Goal: Find specific fact

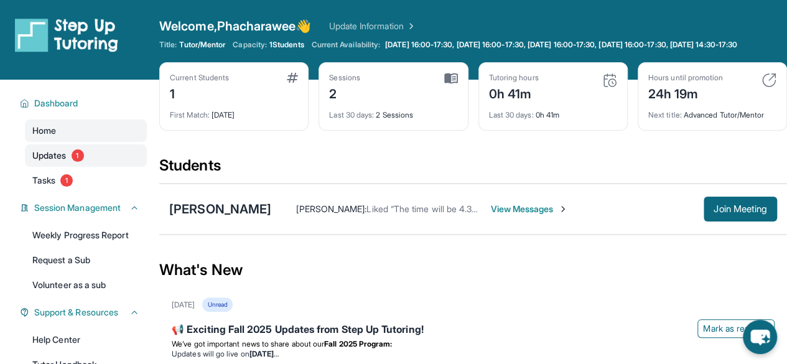
click at [90, 167] on link "Updates 1" at bounding box center [86, 155] width 122 height 22
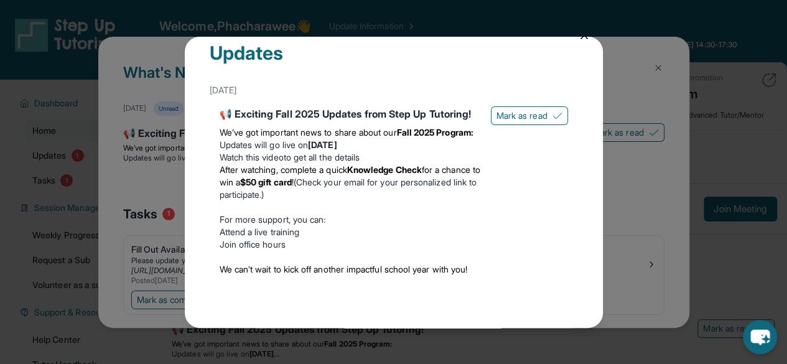
scroll to position [46, 0]
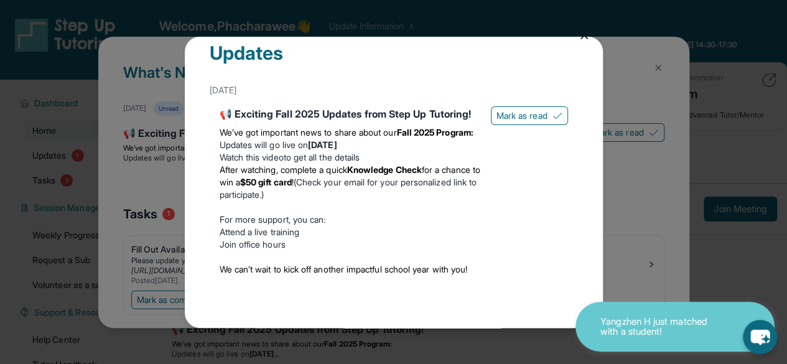
click at [316, 126] on p "We’ve got important news to share about our Fall 2025 Program:" at bounding box center [350, 132] width 261 height 12
click at [232, 146] on li "Updates will go live [DATE][DATE]" at bounding box center [350, 145] width 261 height 12
drag, startPoint x: 232, startPoint y: 146, endPoint x: 286, endPoint y: 150, distance: 54.3
click at [286, 150] on li "Updates will go live [DATE][DATE]" at bounding box center [350, 145] width 261 height 12
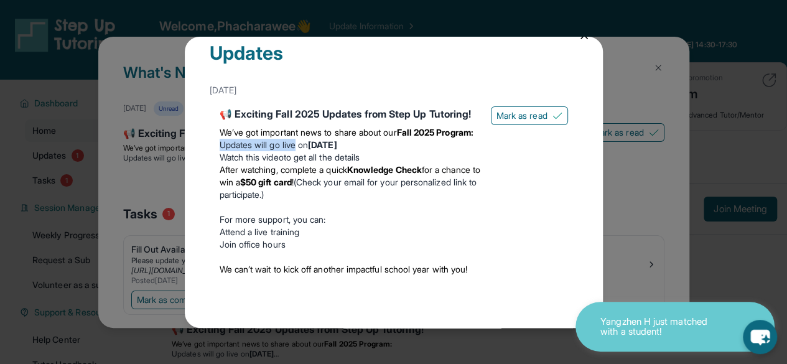
click at [286, 150] on li "Updates will go live [DATE][DATE]" at bounding box center [350, 145] width 261 height 12
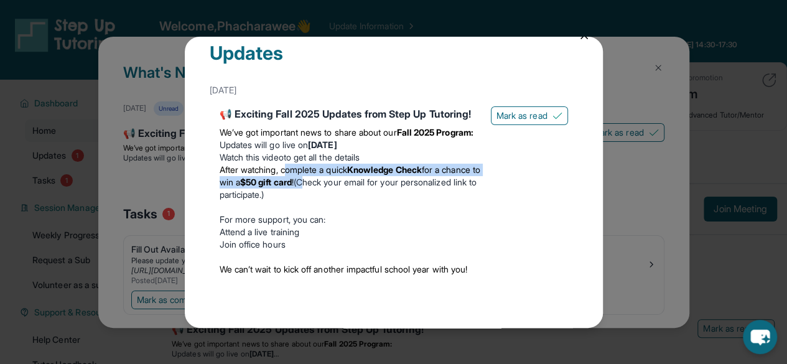
drag, startPoint x: 289, startPoint y: 169, endPoint x: 355, endPoint y: 182, distance: 68.0
click at [355, 182] on li "After watching, complete a quick Knowledge Check for a chance to win a $50 gift…" at bounding box center [350, 182] width 261 height 37
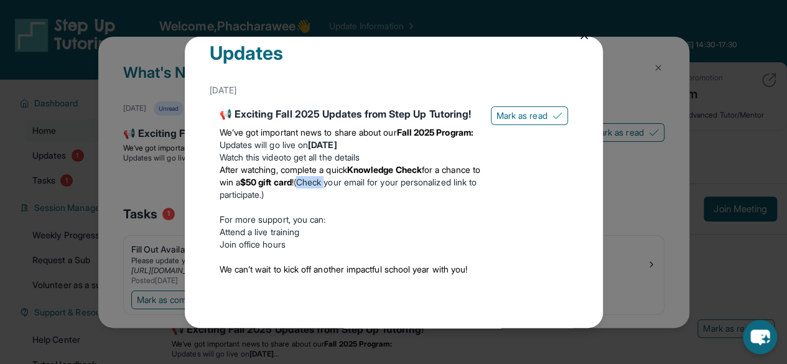
click at [355, 182] on li "After watching, complete a quick Knowledge Check for a chance to win a $50 gift…" at bounding box center [350, 182] width 261 height 37
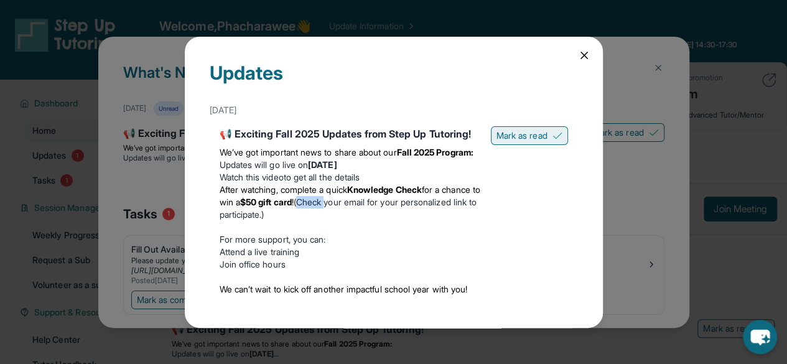
click at [527, 136] on span "Mark as read" at bounding box center [522, 135] width 51 height 12
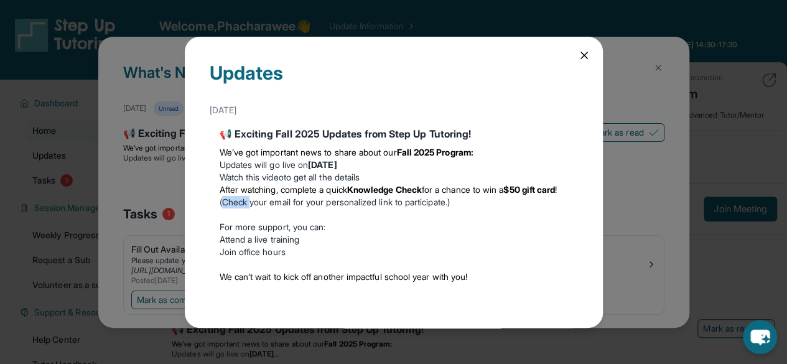
scroll to position [7, 0]
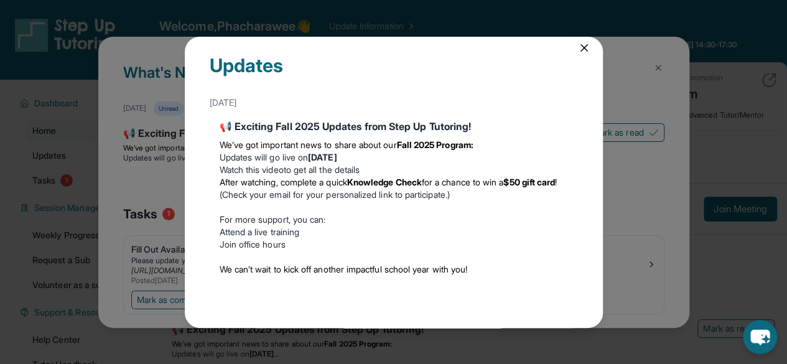
click at [575, 54] on div "Updates [DATE] 📢 Exciting Fall 2025 Updates from Step Up Tutoring! We’ve got im…" at bounding box center [394, 182] width 418 height 291
click at [581, 47] on icon at bounding box center [584, 48] width 6 height 6
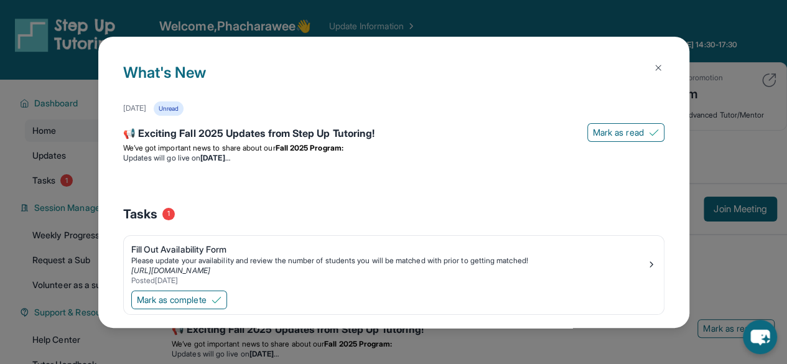
scroll to position [16, 0]
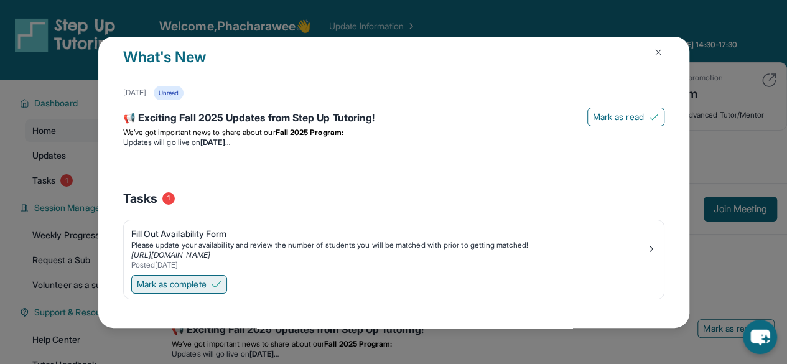
click at [214, 281] on button "Mark as complete" at bounding box center [179, 284] width 96 height 19
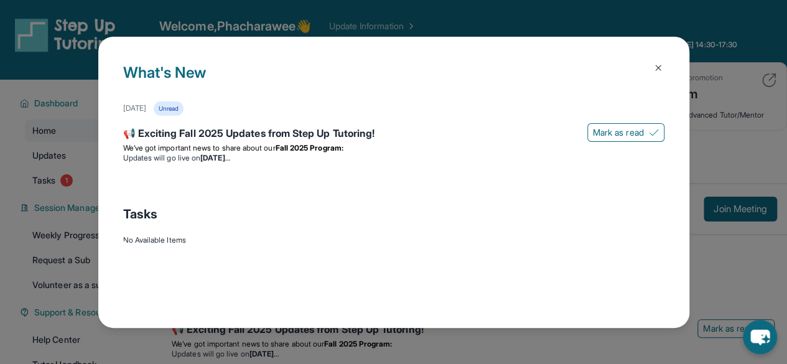
click at [666, 62] on button at bounding box center [658, 67] width 25 height 25
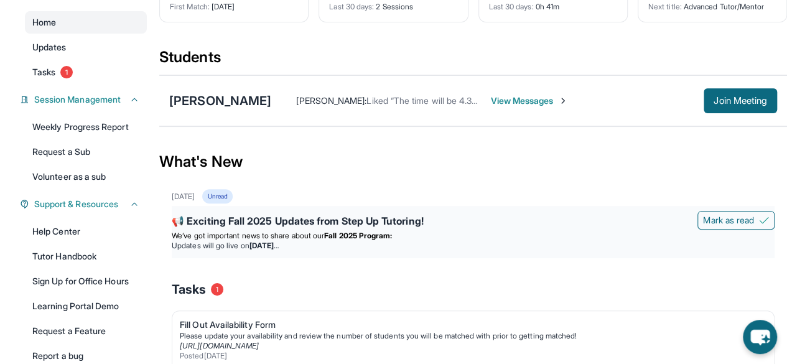
scroll to position [105, 0]
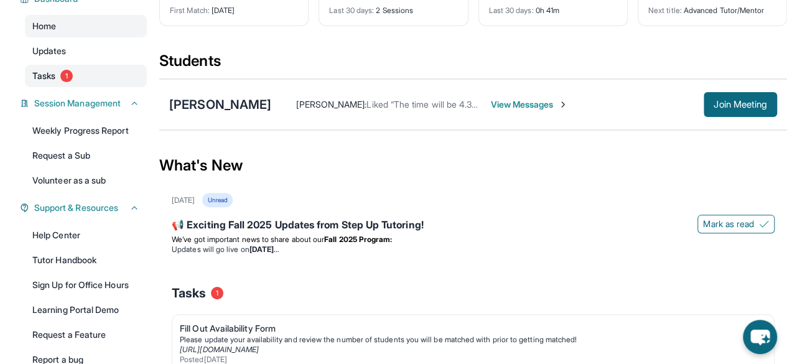
click at [108, 84] on link "Tasks 1" at bounding box center [86, 76] width 122 height 22
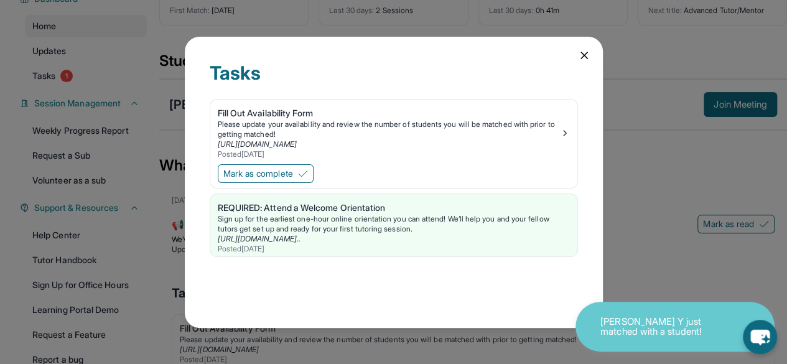
click at [583, 53] on icon at bounding box center [584, 55] width 6 height 6
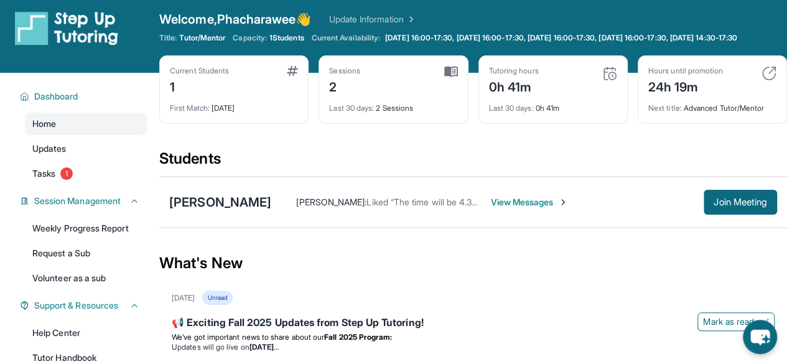
scroll to position [35, 0]
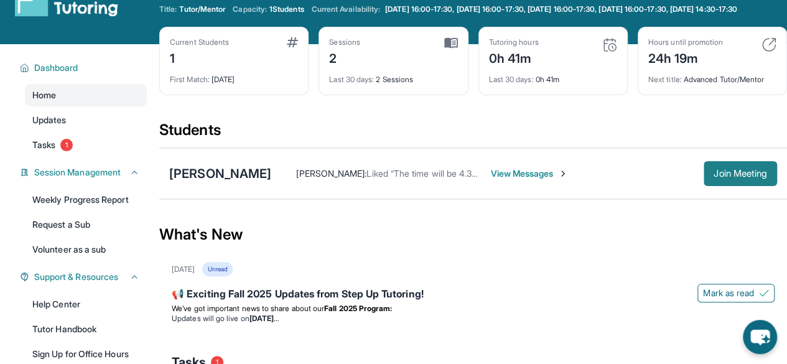
click at [726, 186] on button "Join Meeting" at bounding box center [740, 173] width 73 height 25
click at [234, 181] on div "[PERSON_NAME]" at bounding box center [220, 173] width 102 height 17
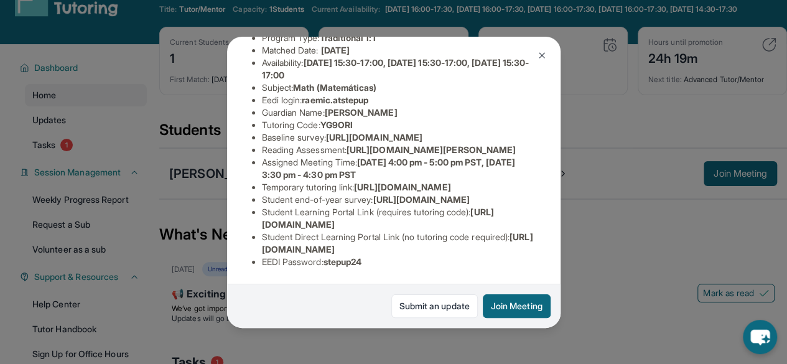
scroll to position [143, 1]
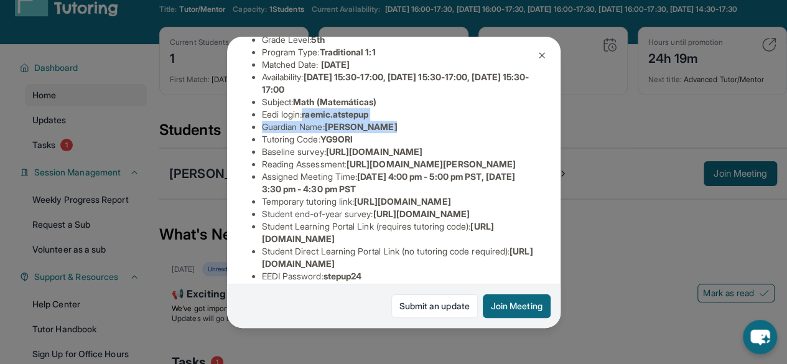
drag, startPoint x: 307, startPoint y: 123, endPoint x: 393, endPoint y: 130, distance: 86.2
click at [393, 130] on ul "Preferred Language of Guardian: English District: [GEOGRAPHIC_DATA] Unified Sch…" at bounding box center [394, 146] width 284 height 274
click at [360, 120] on span "raemic.atstepup" at bounding box center [335, 114] width 67 height 11
click at [305, 121] on li "Eedi login : raemic.atstepup" at bounding box center [399, 114] width 274 height 12
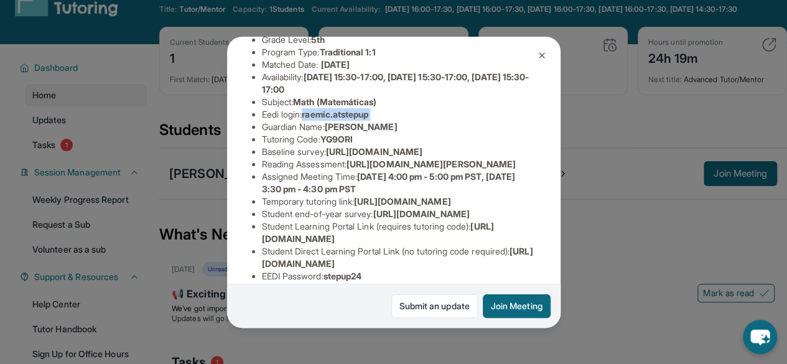
drag, startPoint x: 305, startPoint y: 124, endPoint x: 374, endPoint y: 120, distance: 69.2
click at [374, 120] on li "Eedi login : raemic.atstepup" at bounding box center [399, 114] width 274 height 12
copy span "raemic.atstepup"
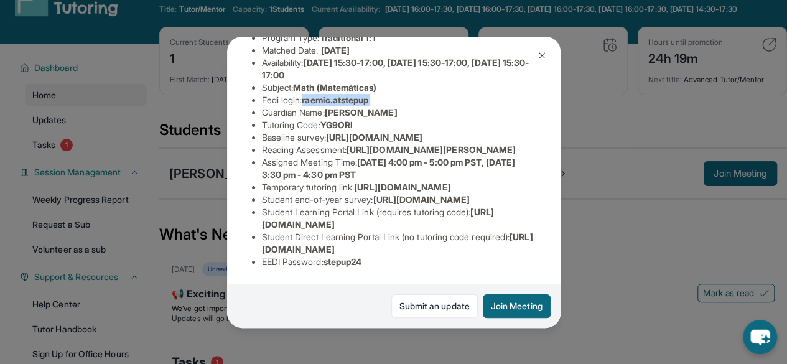
scroll to position [313, 0]
drag, startPoint x: 329, startPoint y: 253, endPoint x: 374, endPoint y: 250, distance: 45.5
click at [374, 256] on li "EEDI Password : stepup24" at bounding box center [399, 262] width 274 height 12
copy span "stepup24"
click at [543, 53] on img at bounding box center [542, 55] width 10 height 10
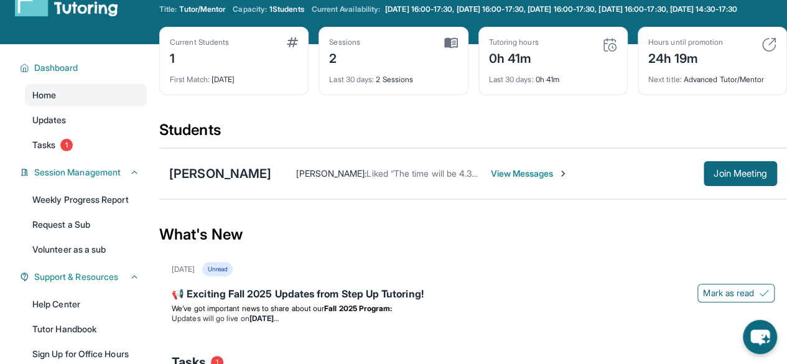
scroll to position [0, 0]
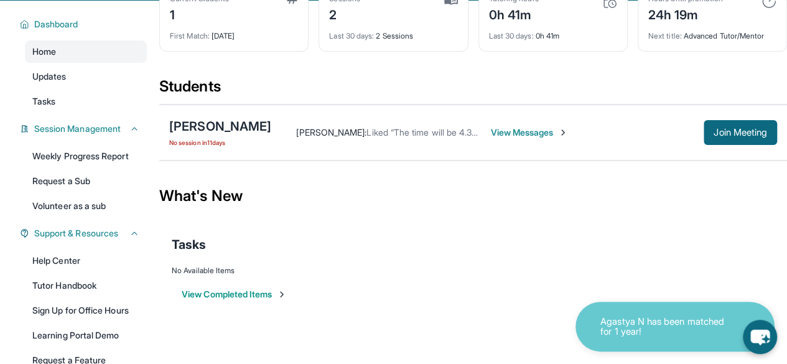
scroll to position [79, 0]
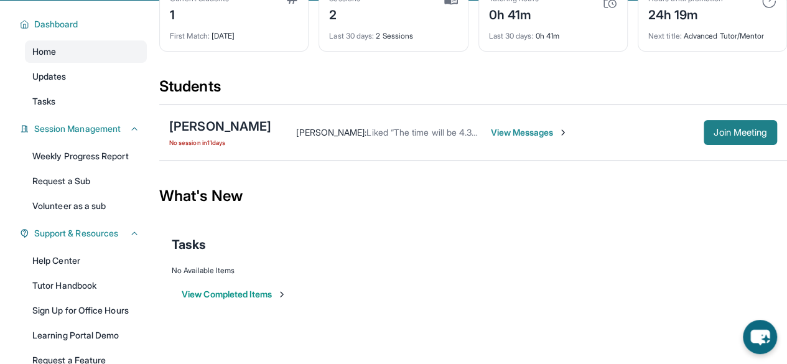
click at [742, 136] on span "Join Meeting" at bounding box center [741, 132] width 54 height 7
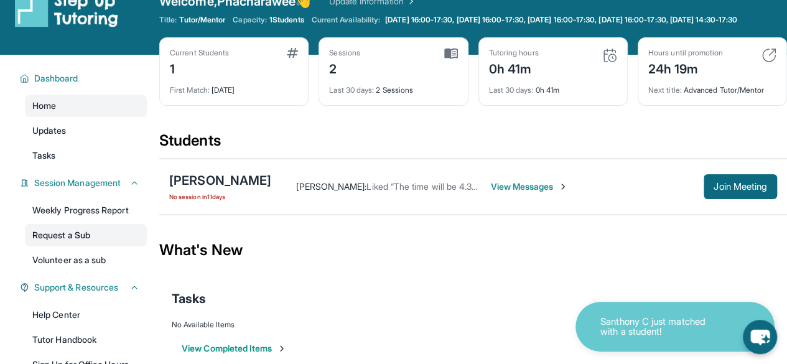
scroll to position [29, 0]
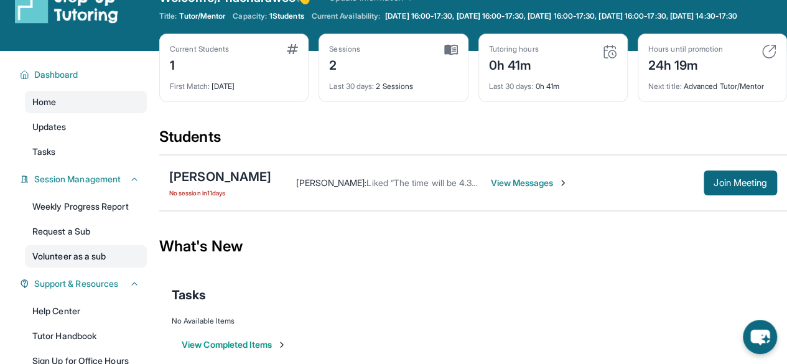
click at [96, 265] on link "Volunteer as a sub" at bounding box center [86, 256] width 122 height 22
